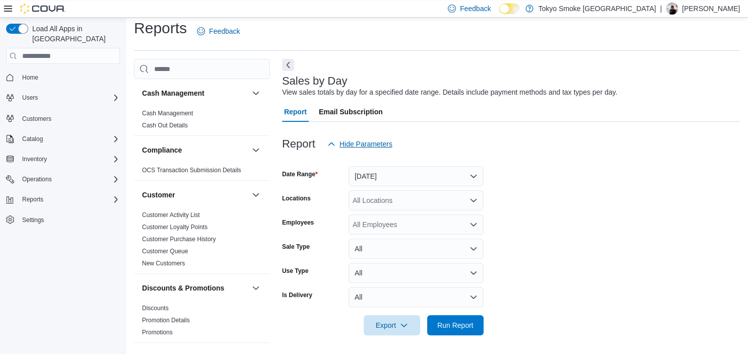
scroll to position [9, 0]
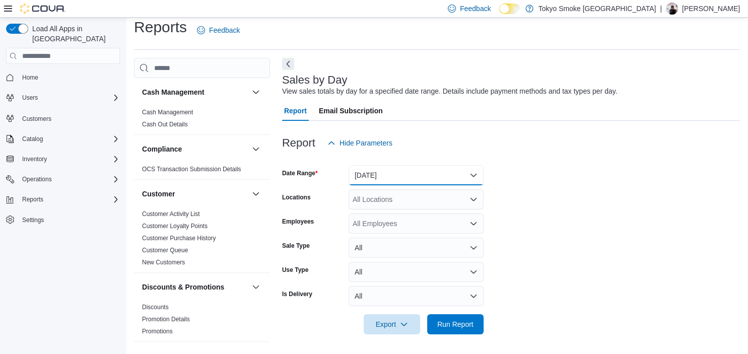
click at [362, 176] on button "[DATE]" at bounding box center [415, 175] width 135 height 20
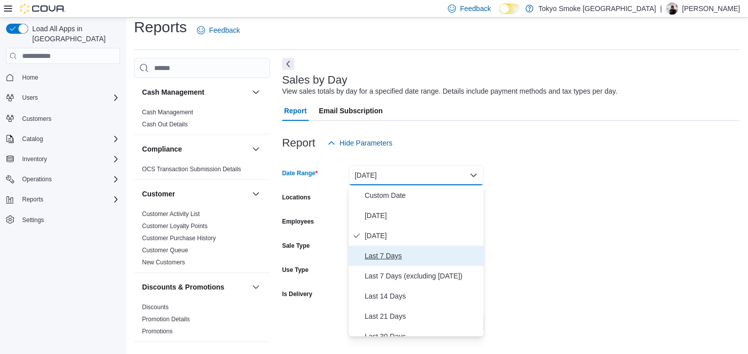
click at [378, 253] on span "Last 7 Days" at bounding box center [421, 256] width 115 height 12
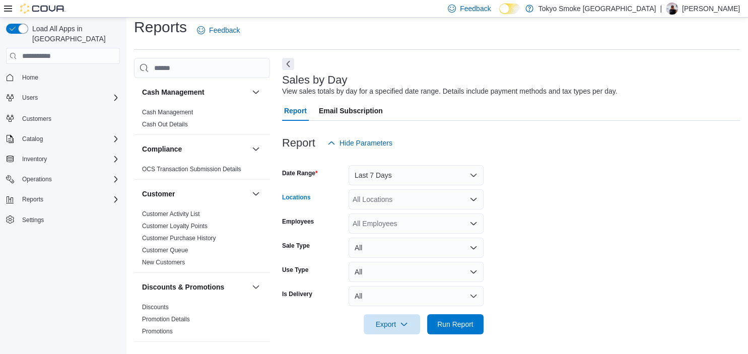
click at [365, 202] on div "All Locations" at bounding box center [415, 199] width 135 height 20
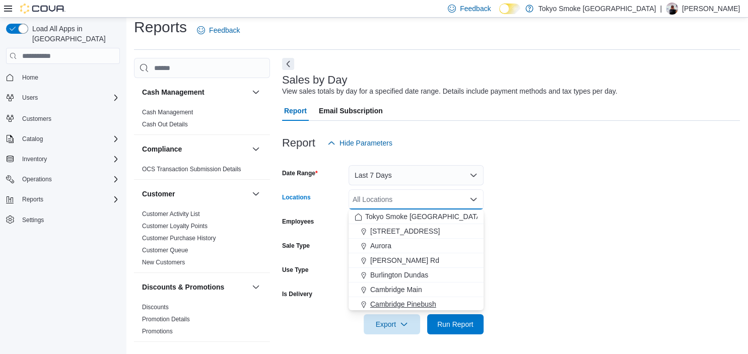
click at [382, 301] on span "Cambridge Pinebush" at bounding box center [403, 304] width 66 height 10
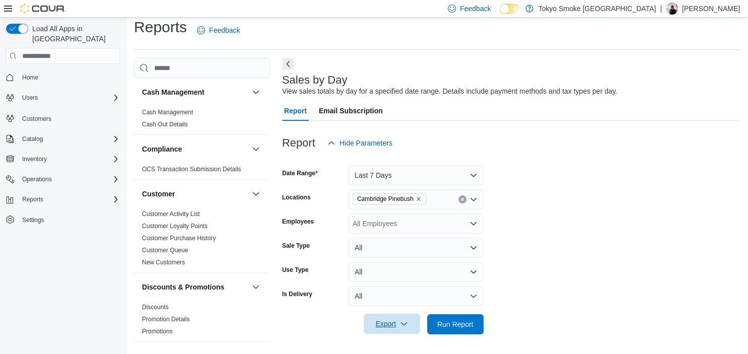
click at [397, 325] on span "Export" at bounding box center [392, 324] width 44 height 20
click at [399, 261] on span "Export to Excel" at bounding box center [393, 263] width 45 height 8
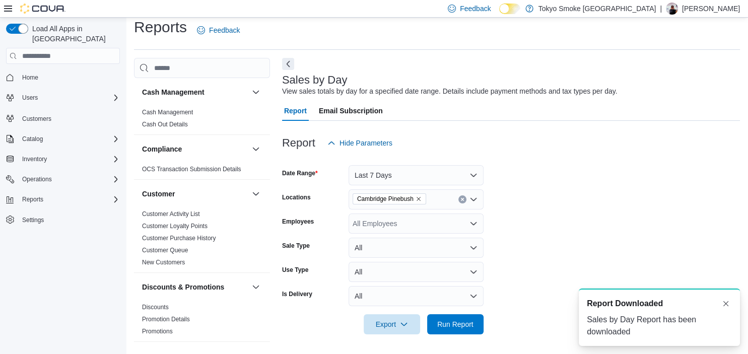
scroll to position [0, 0]
